Goal: Task Accomplishment & Management: Manage account settings

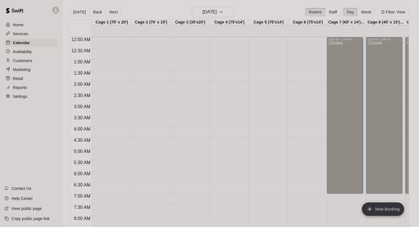
scroll to position [262, 0]
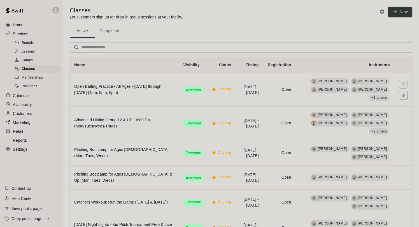
scroll to position [20, 0]
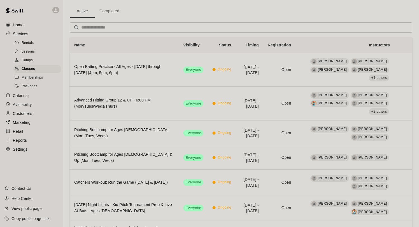
click at [27, 94] on p "Calendar" at bounding box center [21, 96] width 16 height 6
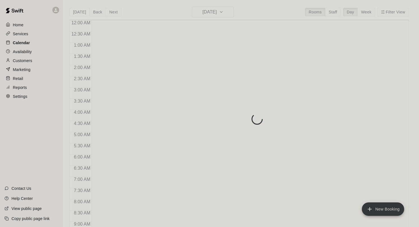
scroll to position [325, 0]
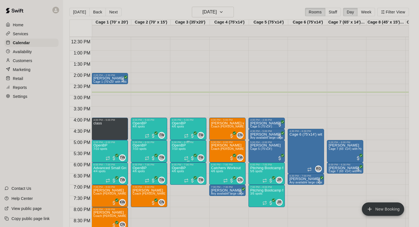
scroll to position [276, 0]
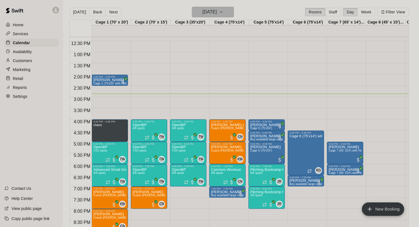
click at [213, 13] on h6 "[DATE]" at bounding box center [209, 12] width 14 height 8
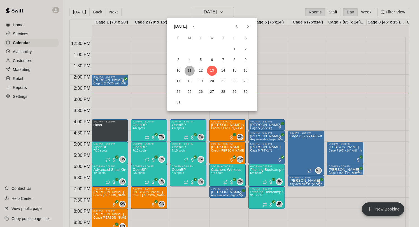
click at [190, 71] on button "11" at bounding box center [190, 71] width 10 height 10
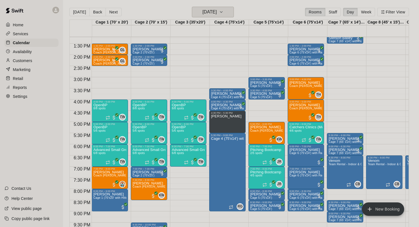
scroll to position [312, 0]
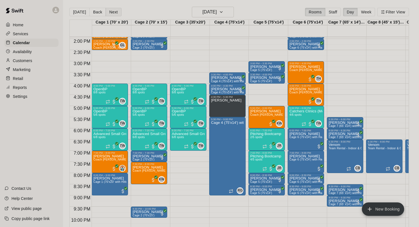
click at [110, 13] on button "Next" at bounding box center [114, 12] width 16 height 8
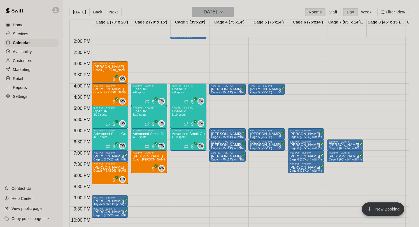
click at [217, 11] on h6 "Tuesday Aug 12" at bounding box center [209, 12] width 14 height 8
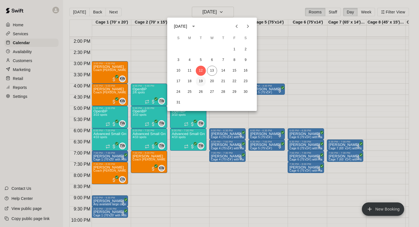
click at [200, 80] on button "19" at bounding box center [201, 81] width 10 height 10
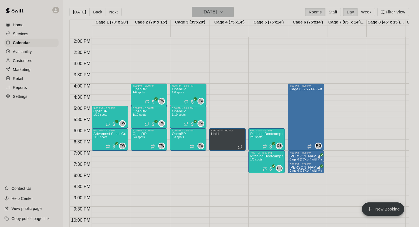
click at [217, 14] on h6 "Tuesday Aug 19" at bounding box center [209, 12] width 14 height 8
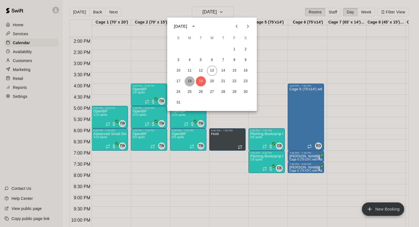
click at [191, 79] on button "18" at bounding box center [190, 81] width 10 height 10
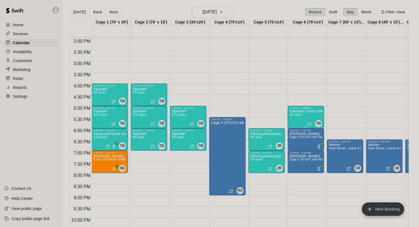
click at [304, 115] on div "Catchers Clinics (Mon/Tues/Weds/Thurs) 0/6 spots" at bounding box center [305, 223] width 33 height 227
click at [291, 130] on button "edit" at bounding box center [295, 129] width 11 height 11
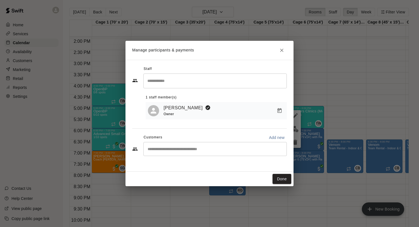
click at [281, 49] on icon "Close" at bounding box center [282, 51] width 6 height 6
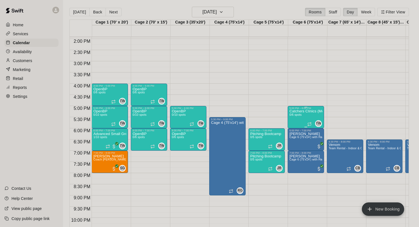
click at [294, 118] on div "Catchers Clinics (Mon/Tues/Weds/Thurs) 0/6 spots" at bounding box center [305, 223] width 33 height 227
click at [294, 128] on img "edit" at bounding box center [295, 129] width 6 height 6
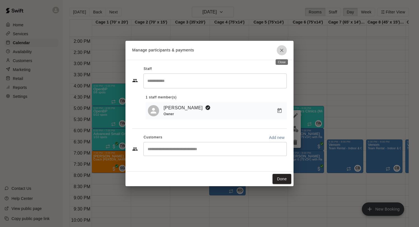
click at [281, 50] on icon "Close" at bounding box center [282, 51] width 6 height 6
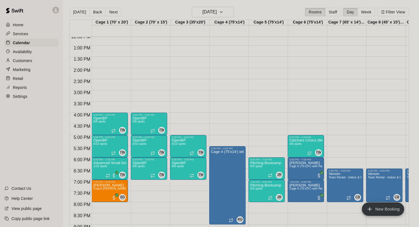
scroll to position [279, 0]
